Goal: Information Seeking & Learning: Learn about a topic

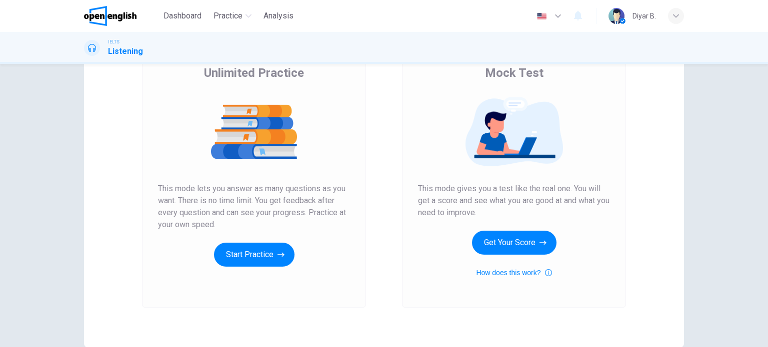
scroll to position [100, 0]
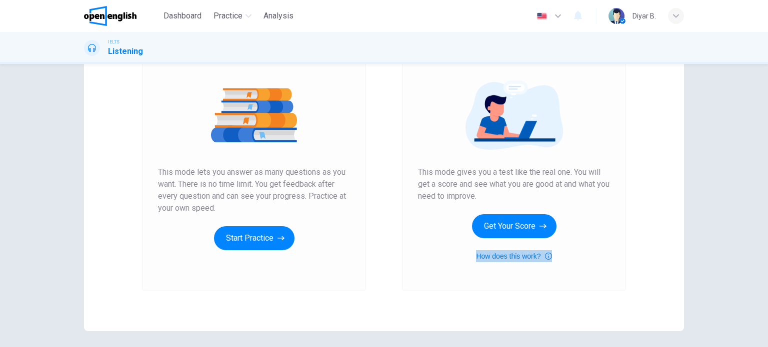
click at [501, 257] on button "How does this work?" at bounding box center [513, 256] width 75 height 12
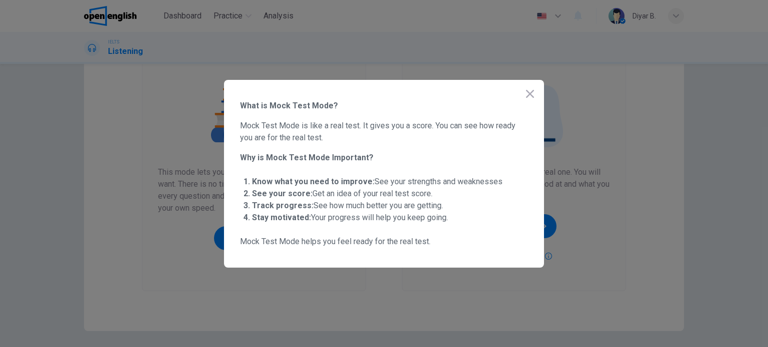
click at [524, 95] on button "button" at bounding box center [530, 94] width 20 height 20
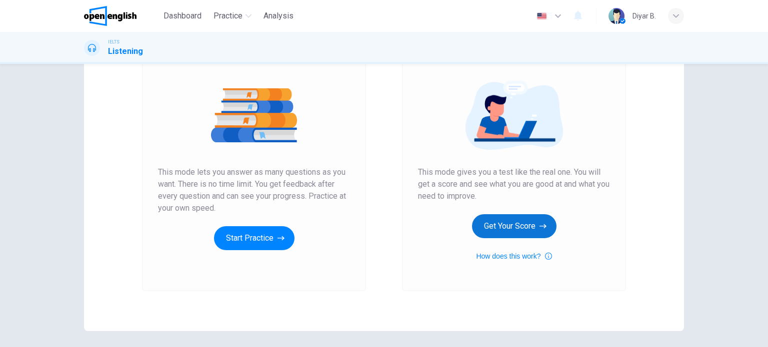
click at [509, 231] on button "Get Your Score" at bounding box center [514, 226] width 84 height 24
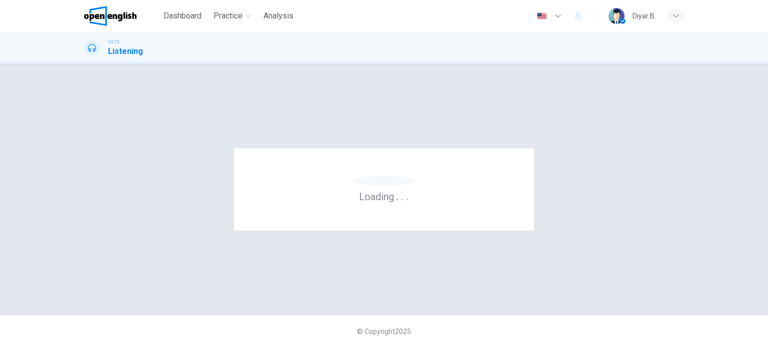
scroll to position [0, 0]
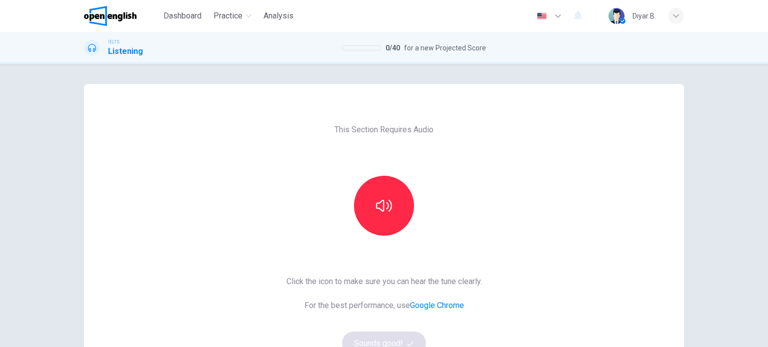
click at [707, 30] on header "Dashboard Practice Analysis English ** ​ Diyar B." at bounding box center [384, 16] width 768 height 32
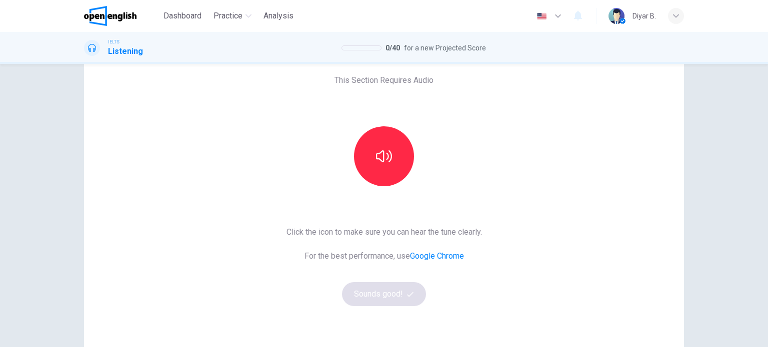
scroll to position [48, 0]
click at [404, 301] on div "Click the icon to make sure you can hear the tune clearly. For the best perform…" at bounding box center [383, 267] width 195 height 80
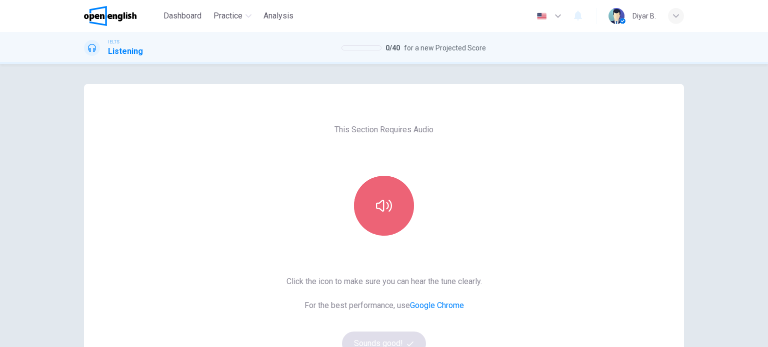
click at [372, 190] on button "button" at bounding box center [384, 206] width 60 height 60
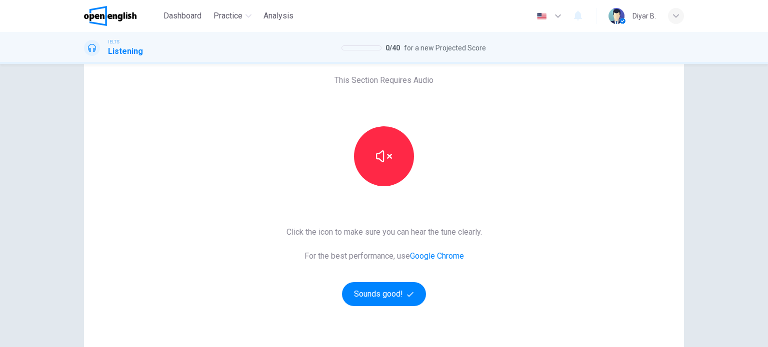
scroll to position [50, 0]
click at [386, 293] on button "Sounds good!" at bounding box center [384, 294] width 84 height 24
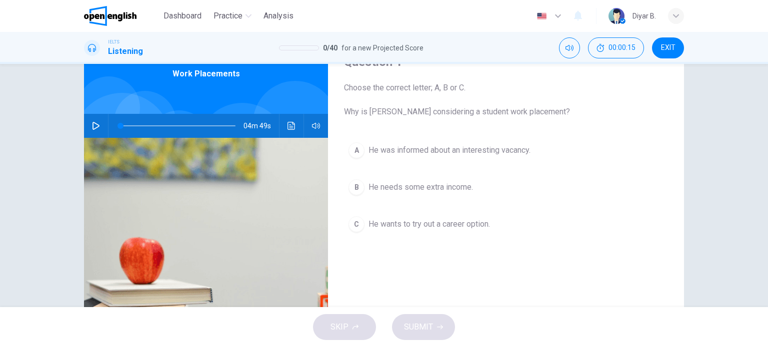
click at [93, 126] on icon "button" at bounding box center [96, 126] width 8 height 8
click at [93, 128] on icon "button" at bounding box center [95, 126] width 5 height 6
click at [359, 152] on div "A" at bounding box center [356, 150] width 16 height 16
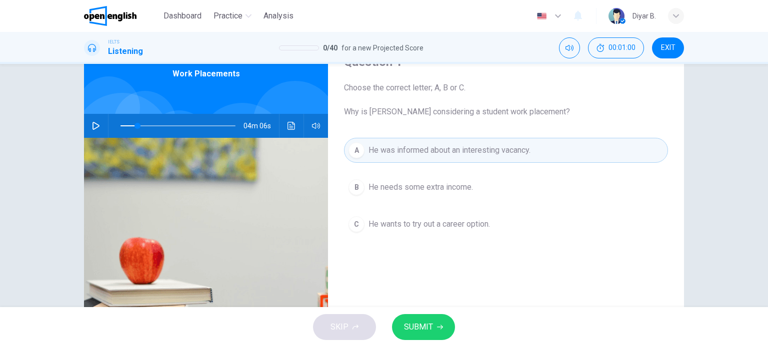
click at [417, 328] on span "SUBMIT" at bounding box center [418, 327] width 29 height 14
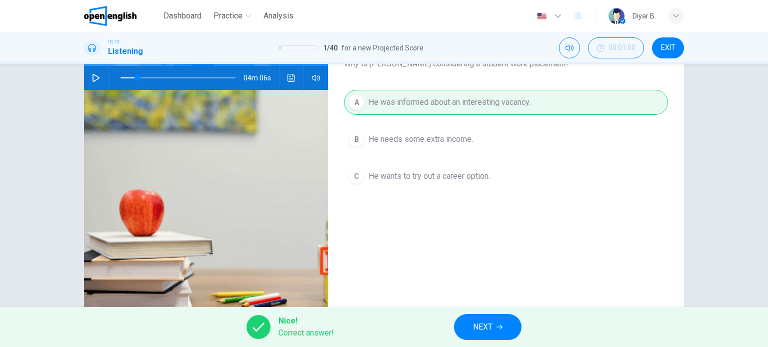
scroll to position [44, 0]
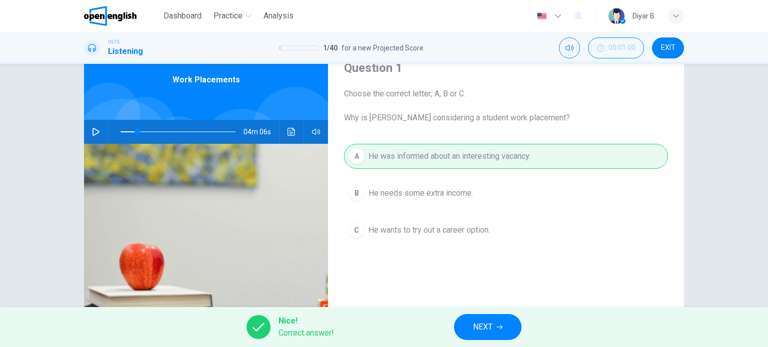
click at [474, 329] on span "NEXT" at bounding box center [482, 327] width 19 height 14
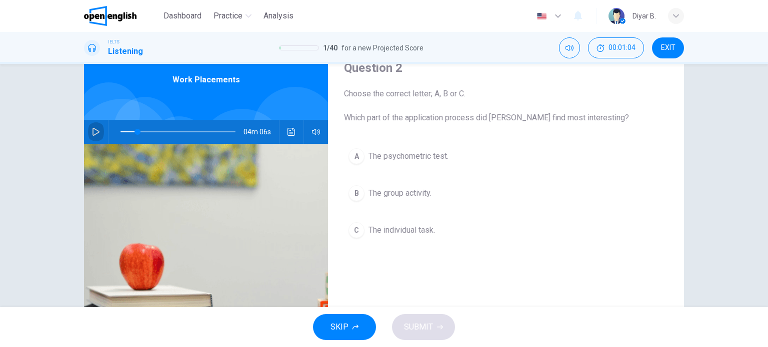
click at [92, 133] on icon "button" at bounding box center [95, 132] width 7 height 8
click at [358, 191] on div "B" at bounding box center [356, 193] width 16 height 16
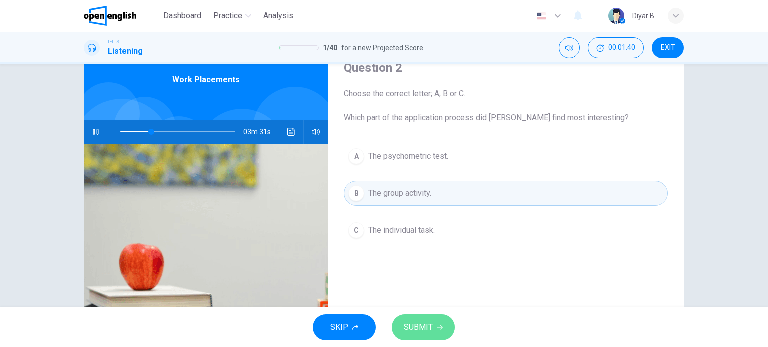
click at [432, 327] on span "SUBMIT" at bounding box center [418, 327] width 29 height 14
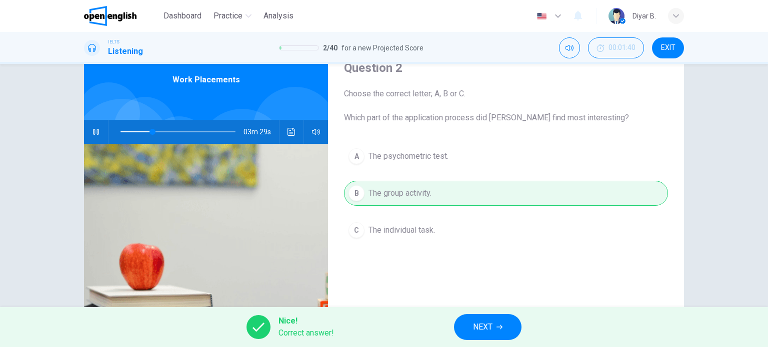
click at [93, 133] on icon "button" at bounding box center [95, 132] width 5 height 6
click at [95, 131] on icon "button" at bounding box center [96, 132] width 8 height 8
click at [92, 130] on icon "button" at bounding box center [96, 132] width 8 height 8
click at [515, 325] on button "NEXT" at bounding box center [487, 327] width 67 height 26
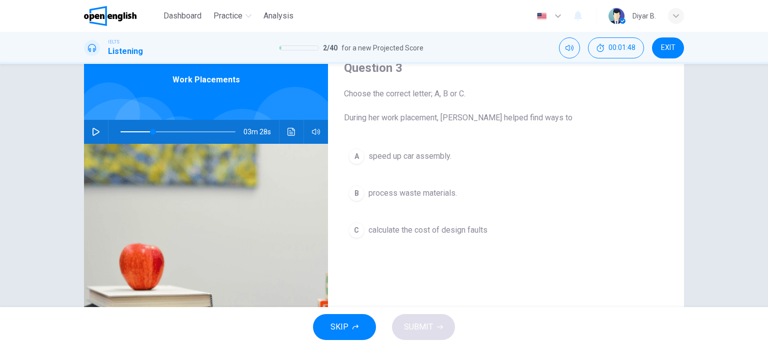
click at [95, 130] on icon "button" at bounding box center [95, 132] width 7 height 8
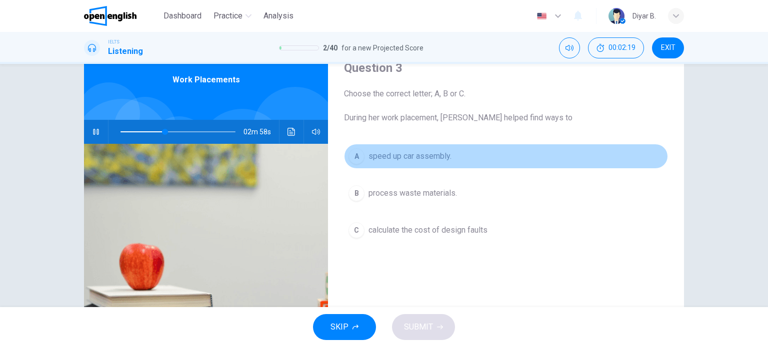
click at [355, 159] on div "A" at bounding box center [356, 156] width 16 height 16
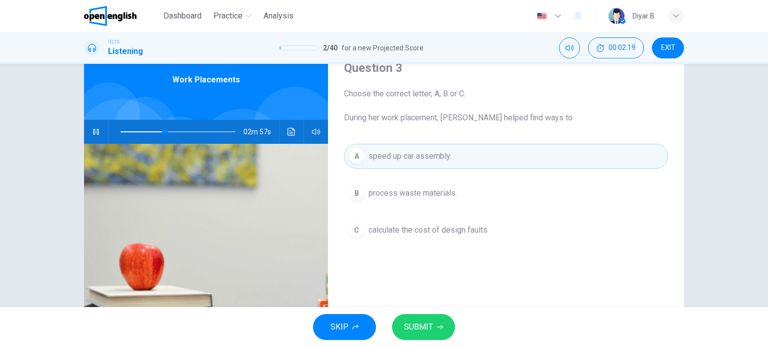
click at [413, 333] on span "SUBMIT" at bounding box center [418, 327] width 29 height 14
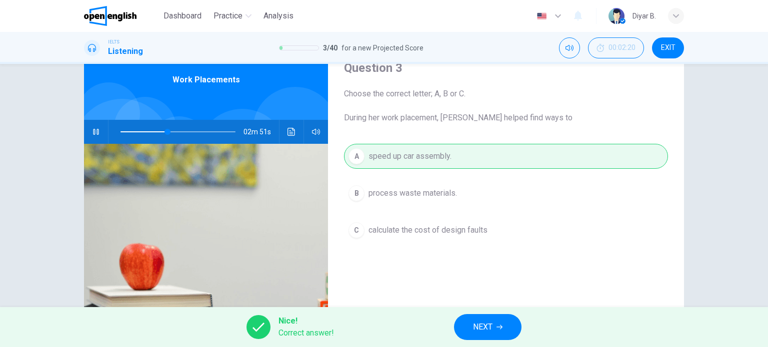
click at [93, 133] on icon "button" at bounding box center [95, 132] width 5 height 6
click at [470, 331] on button "NEXT" at bounding box center [487, 327] width 67 height 26
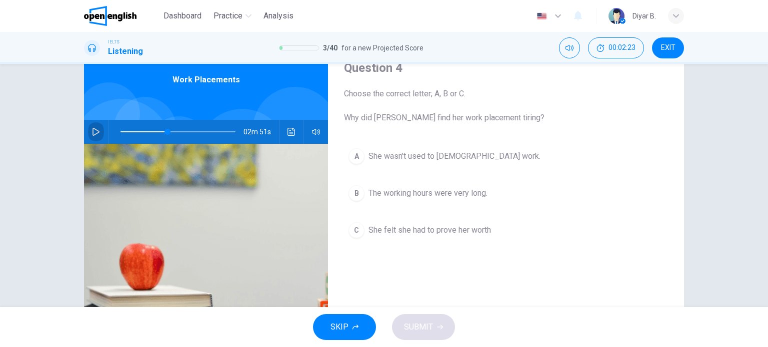
click at [88, 127] on button "button" at bounding box center [96, 132] width 16 height 24
click at [88, 135] on button "button" at bounding box center [96, 132] width 16 height 24
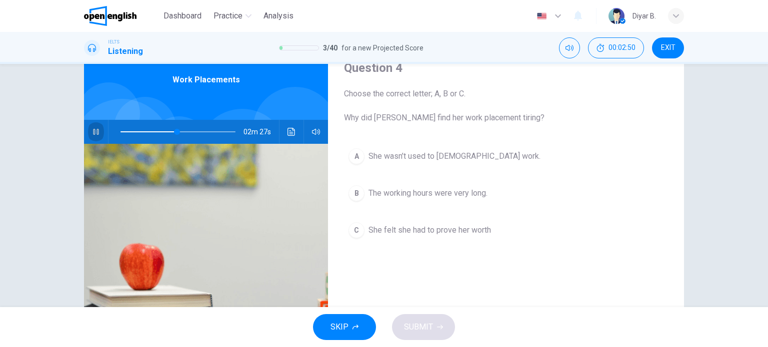
click at [88, 135] on button "button" at bounding box center [96, 132] width 16 height 24
click at [350, 232] on div "C" at bounding box center [356, 230] width 16 height 16
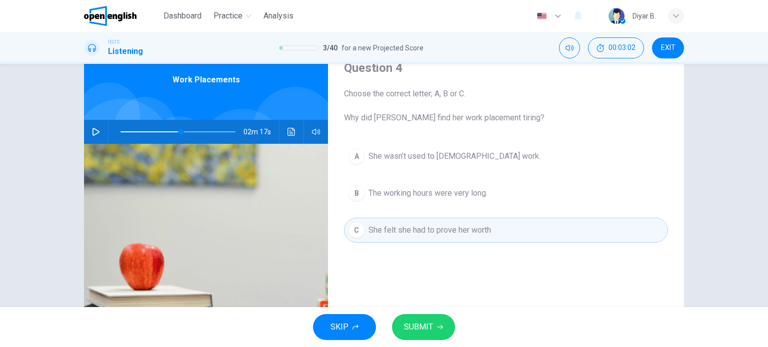
click at [410, 326] on span "SUBMIT" at bounding box center [418, 327] width 29 height 14
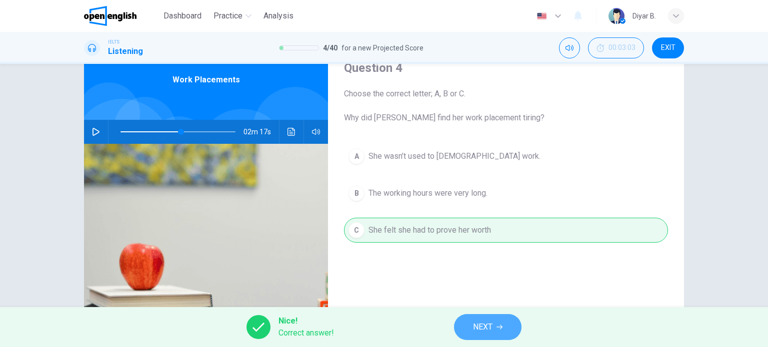
click at [456, 325] on button "NEXT" at bounding box center [487, 327] width 67 height 26
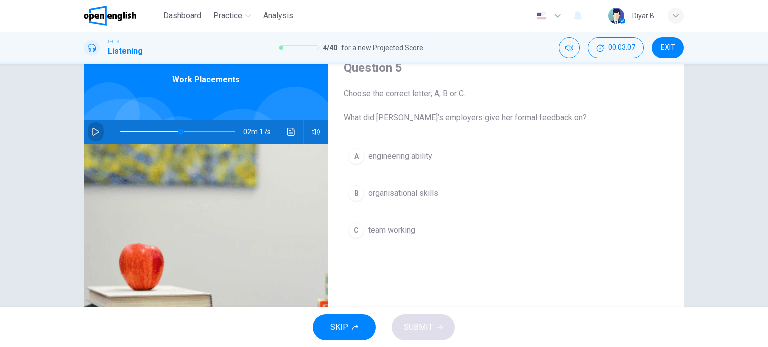
click at [90, 125] on button "button" at bounding box center [96, 132] width 16 height 24
click at [350, 158] on div "A" at bounding box center [356, 156] width 16 height 16
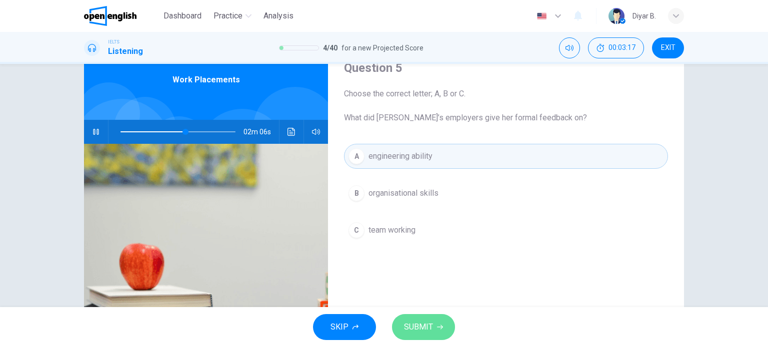
click at [402, 327] on button "SUBMIT" at bounding box center [423, 327] width 63 height 26
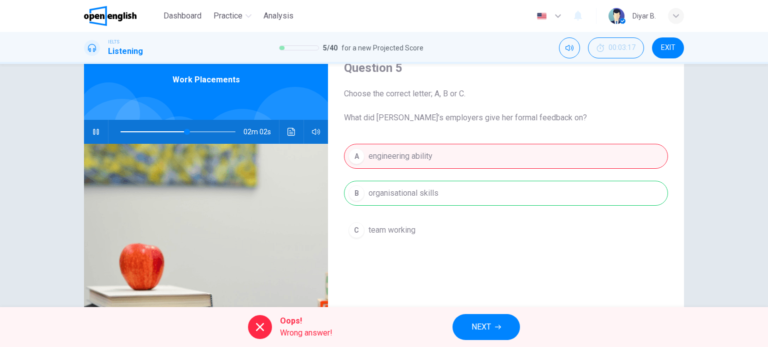
click at [362, 189] on div "A engineering ability B organisational skills C team working" at bounding box center [506, 203] width 324 height 119
click at [472, 333] on span "NEXT" at bounding box center [480, 327] width 19 height 14
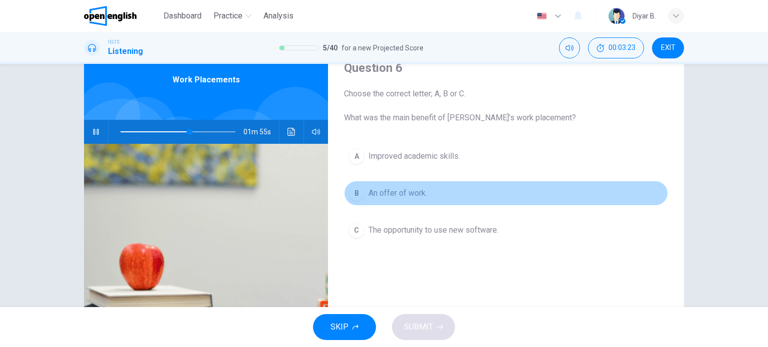
click at [352, 193] on div "B" at bounding box center [356, 193] width 16 height 16
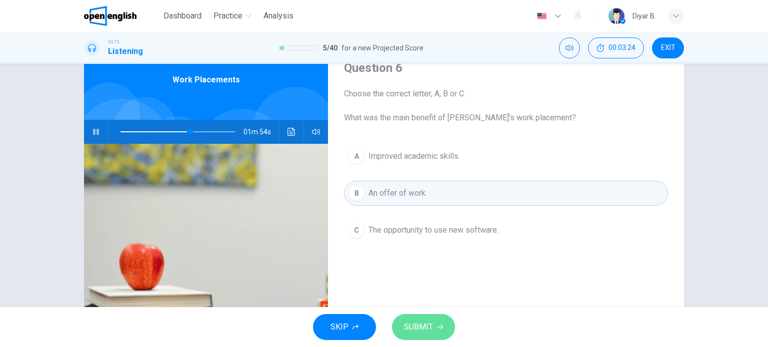
click at [417, 333] on span "SUBMIT" at bounding box center [418, 327] width 29 height 14
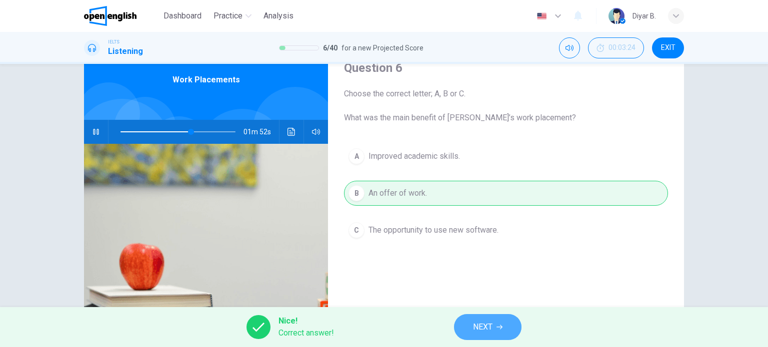
drag, startPoint x: 462, startPoint y: 327, endPoint x: 452, endPoint y: 324, distance: 10.1
click at [463, 327] on button "NEXT" at bounding box center [487, 327] width 67 height 26
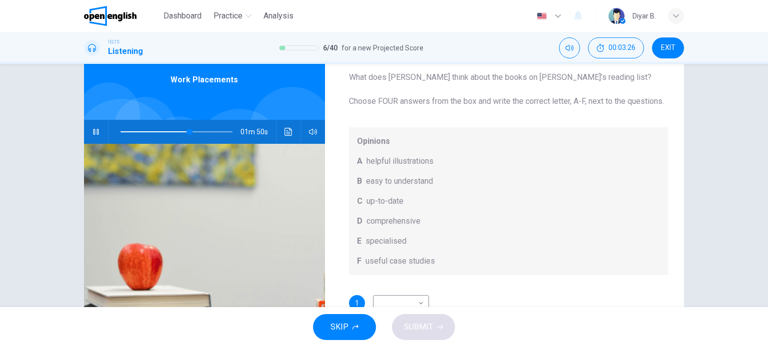
scroll to position [0, 0]
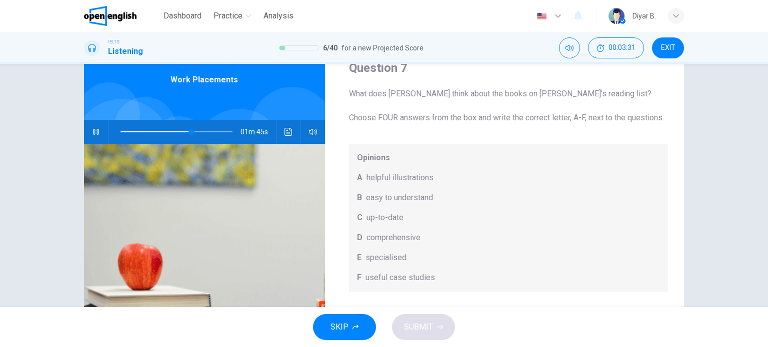
click at [96, 133] on icon "button" at bounding box center [95, 132] width 5 height 6
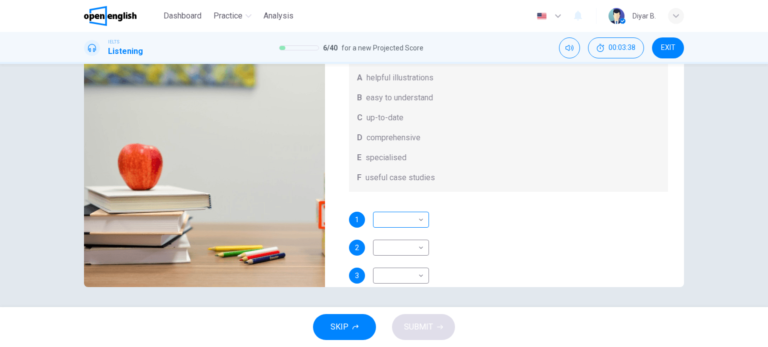
click at [390, 237] on body "This site uses cookies, as explained in our Privacy Policy . If you agree to th…" at bounding box center [384, 173] width 768 height 347
click at [393, 236] on div at bounding box center [384, 173] width 768 height 347
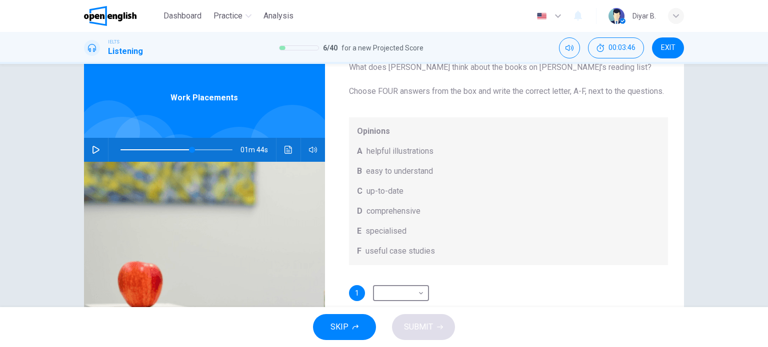
scroll to position [50, 0]
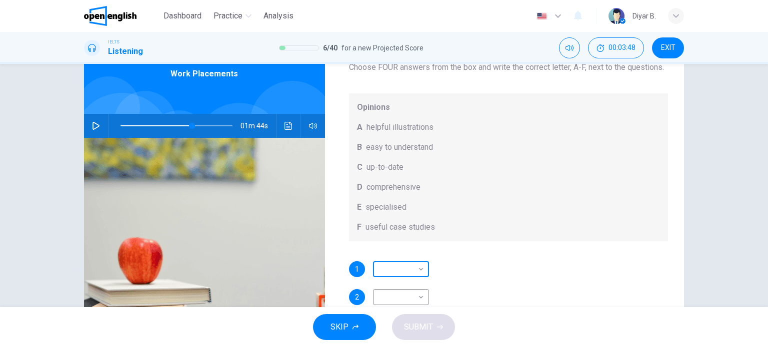
click at [386, 272] on body "This site uses cookies, as explained in our Privacy Policy . If you agree to th…" at bounding box center [384, 173] width 768 height 347
click at [487, 267] on div at bounding box center [384, 173] width 768 height 347
click at [96, 124] on icon "button" at bounding box center [96, 126] width 8 height 8
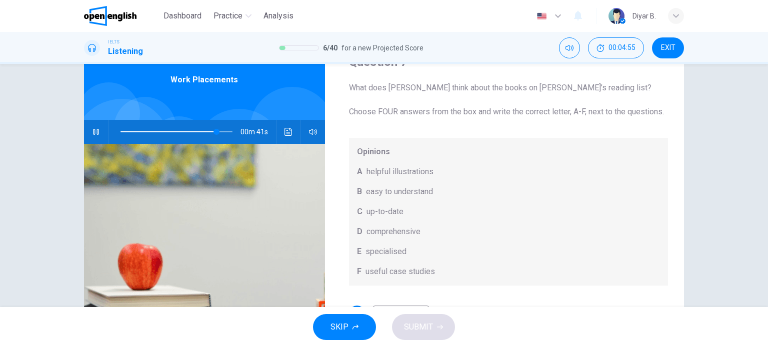
scroll to position [56, 0]
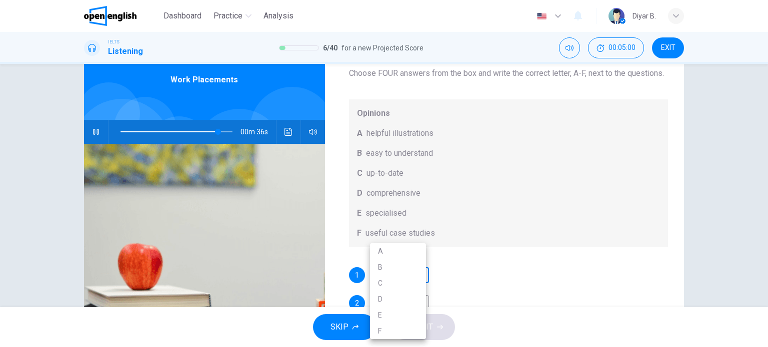
click at [376, 275] on body "This site uses cookies, as explained in our Privacy Policy . If you agree to th…" at bounding box center [384, 173] width 768 height 347
click at [390, 272] on li "B" at bounding box center [398, 267] width 56 height 16
type input "**"
type input "*"
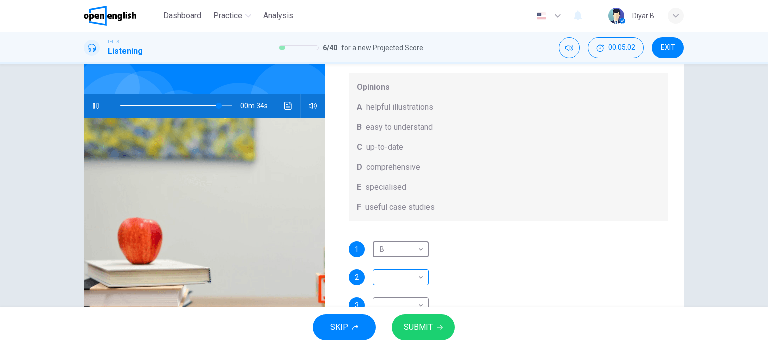
scroll to position [94, 0]
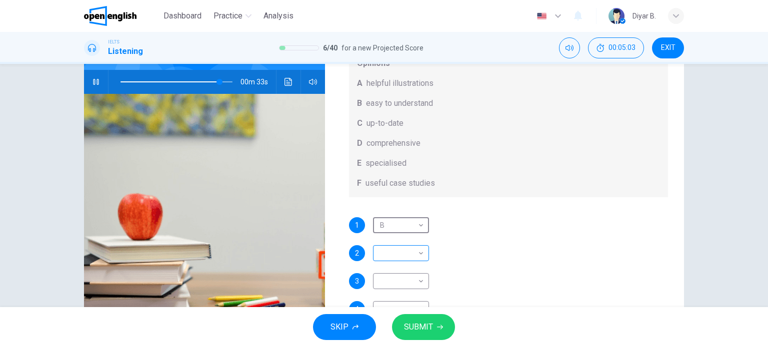
click at [400, 254] on body "This site uses cookies, as explained in our Privacy Policy . If you agree to th…" at bounding box center [384, 173] width 768 height 347
click at [390, 282] on li "C" at bounding box center [398, 283] width 56 height 16
type input "**"
type input "*"
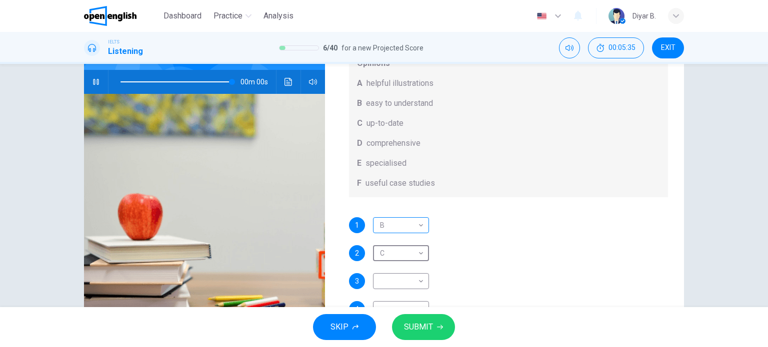
type input "*"
click at [380, 284] on body "This site uses cookies, as explained in our Privacy Policy . If you agree to th…" at bounding box center [384, 173] width 768 height 347
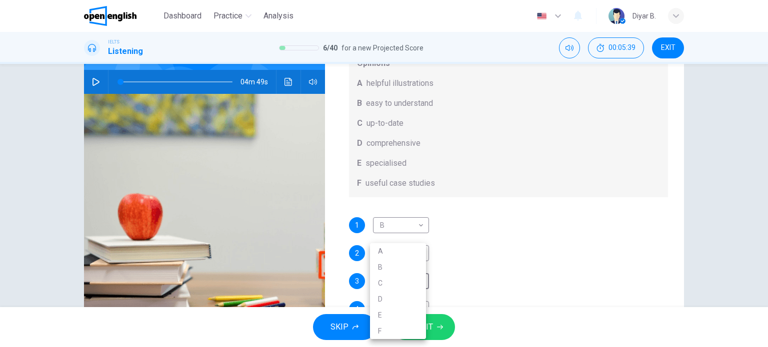
click at [388, 250] on li "A" at bounding box center [398, 251] width 56 height 16
type input "*"
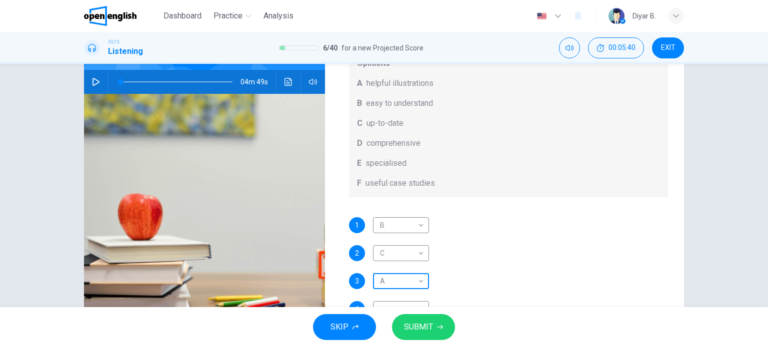
scroll to position [144, 0]
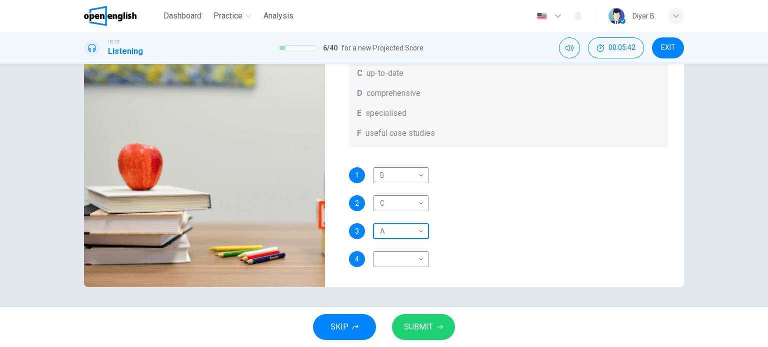
click at [388, 238] on body "This site uses cookies, as explained in our Privacy Policy . If you agree to th…" at bounding box center [384, 173] width 768 height 347
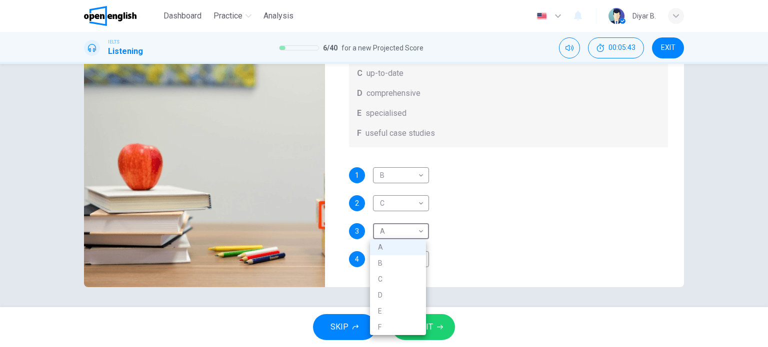
click at [459, 235] on div at bounding box center [384, 173] width 768 height 347
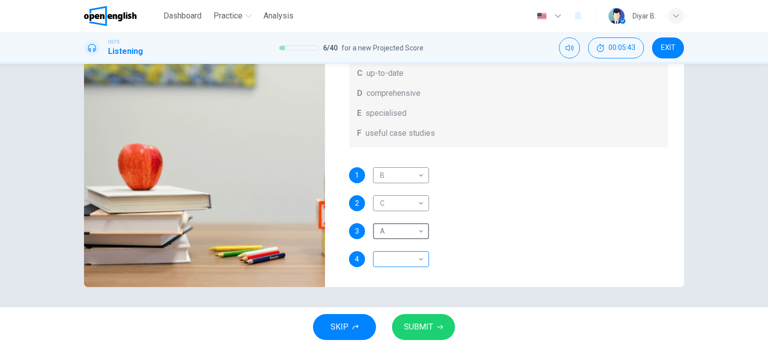
click at [420, 258] on body "This site uses cookies, as explained in our Privacy Policy . If you agree to th…" at bounding box center [384, 173] width 768 height 347
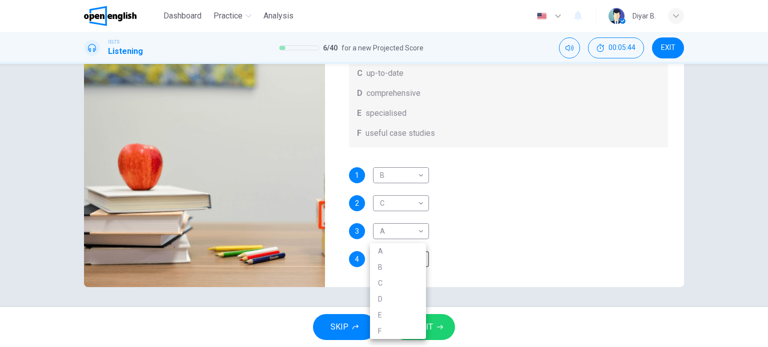
click at [382, 327] on li "F" at bounding box center [398, 331] width 56 height 16
type input "*"
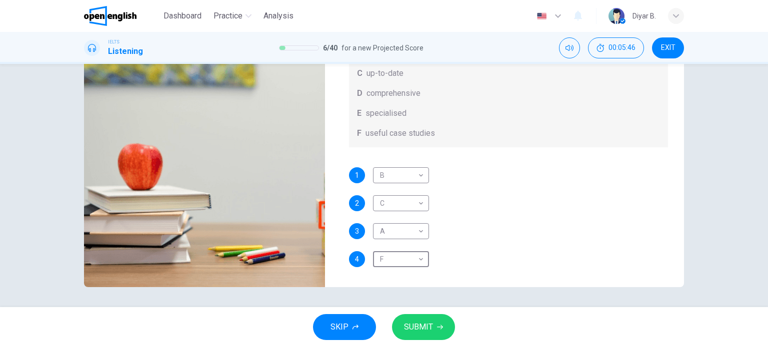
click at [428, 326] on span "SUBMIT" at bounding box center [418, 327] width 29 height 14
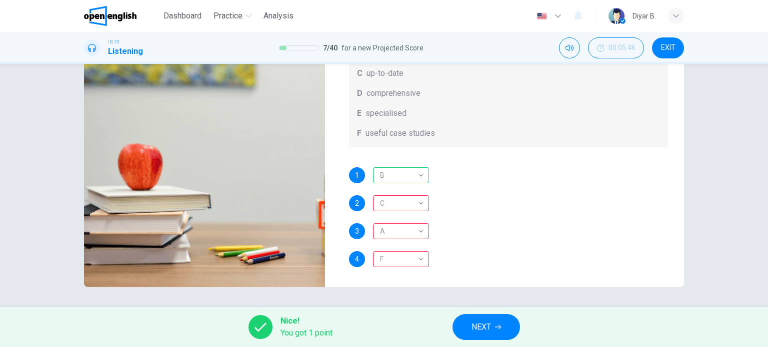
click at [463, 324] on button "NEXT" at bounding box center [485, 327] width 67 height 26
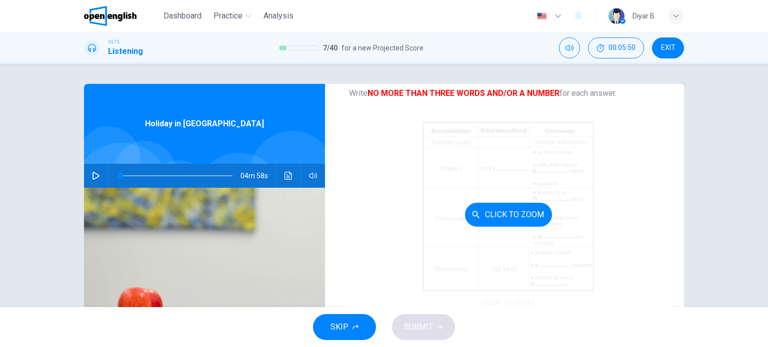
scroll to position [92, 0]
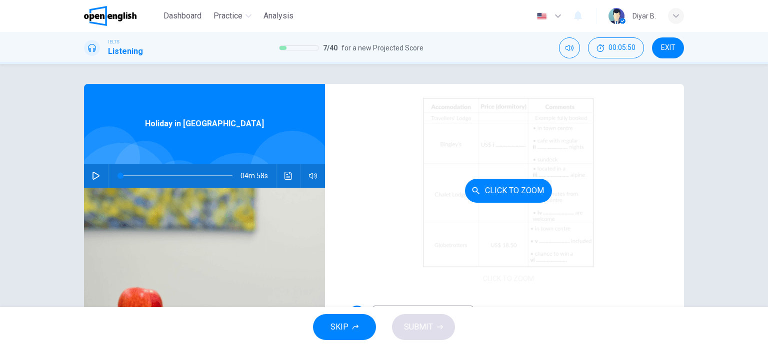
click at [493, 209] on div "Click to Zoom" at bounding box center [508, 190] width 319 height 190
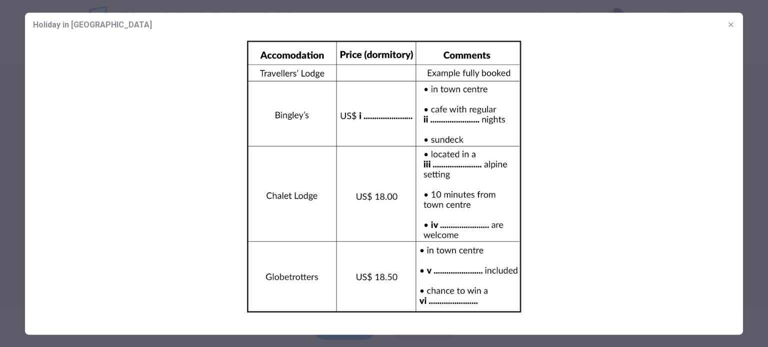
click at [479, 191] on img at bounding box center [384, 176] width 718 height 280
drag, startPoint x: 553, startPoint y: 153, endPoint x: 533, endPoint y: 205, distance: 55.2
click at [534, 205] on img at bounding box center [384, 176] width 718 height 280
drag, startPoint x: 500, startPoint y: 219, endPoint x: 468, endPoint y: 221, distance: 32.0
click at [492, 227] on img at bounding box center [384, 176] width 718 height 280
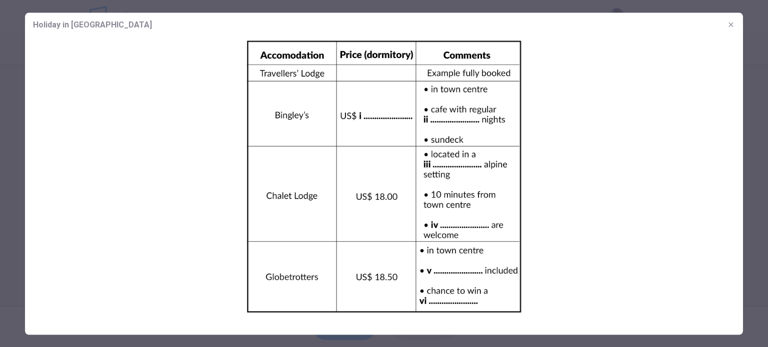
click at [1, 67] on div at bounding box center [384, 173] width 768 height 347
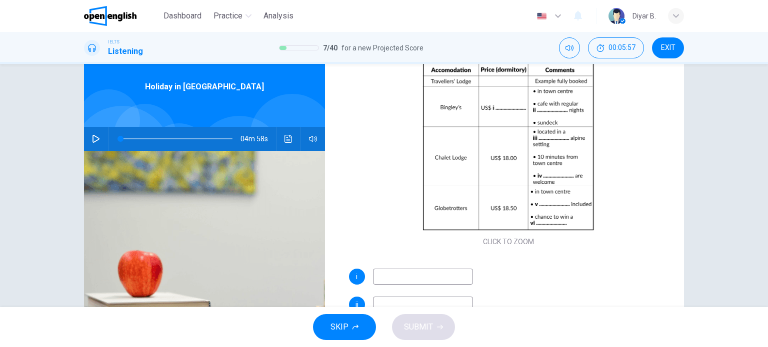
scroll to position [0, 0]
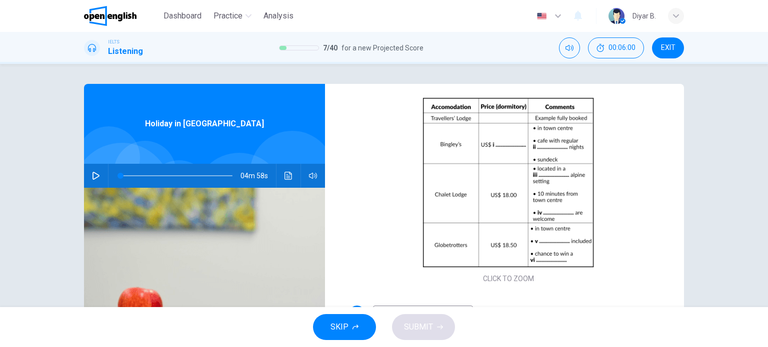
click at [673, 45] on span "EXIT" at bounding box center [668, 48] width 14 height 8
